Goal: Task Accomplishment & Management: Manage account settings

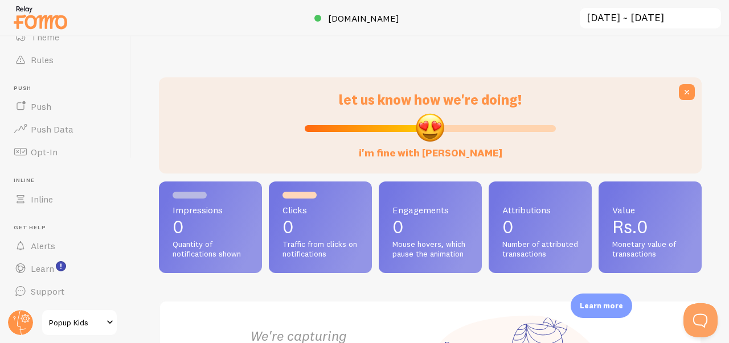
click at [105, 320] on span at bounding box center [110, 323] width 14 height 14
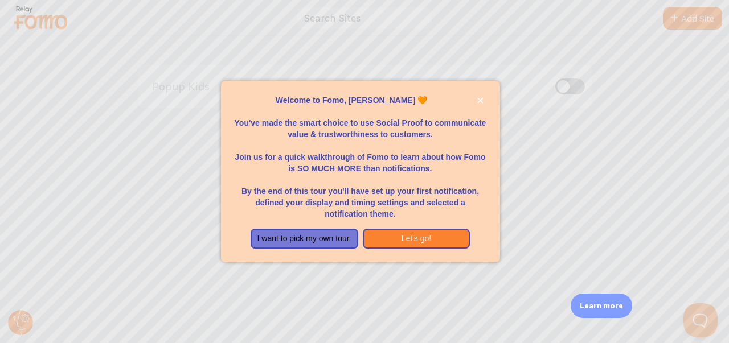
click at [574, 212] on div at bounding box center [364, 171] width 729 height 343
click at [296, 242] on button "I want to pick my own tour." at bounding box center [304, 239] width 108 height 20
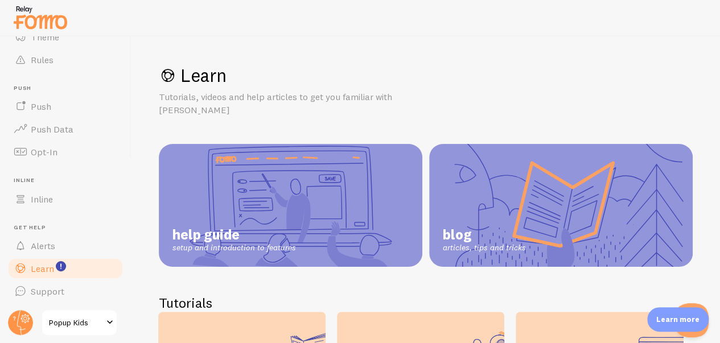
click at [103, 324] on span at bounding box center [110, 323] width 14 height 14
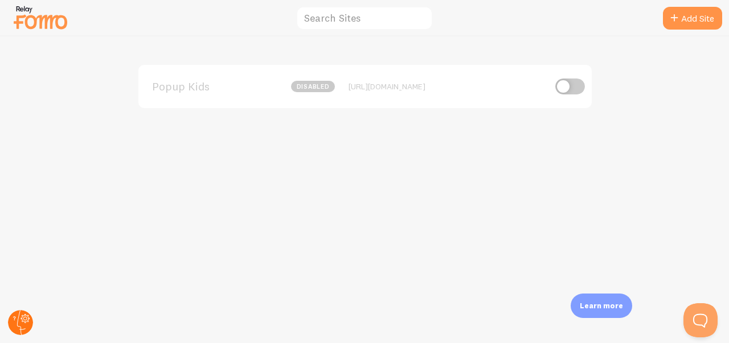
click at [17, 320] on circle at bounding box center [20, 322] width 25 height 25
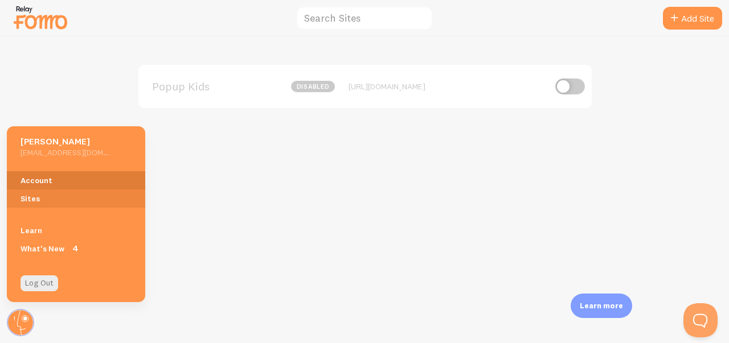
click at [22, 181] on link "Account" at bounding box center [76, 180] width 138 height 18
